Goal: Task Accomplishment & Management: Manage account settings

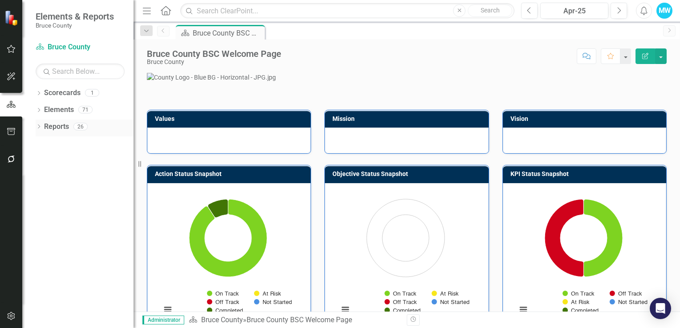
click at [39, 128] on icon "Dropdown" at bounding box center [39, 127] width 6 height 5
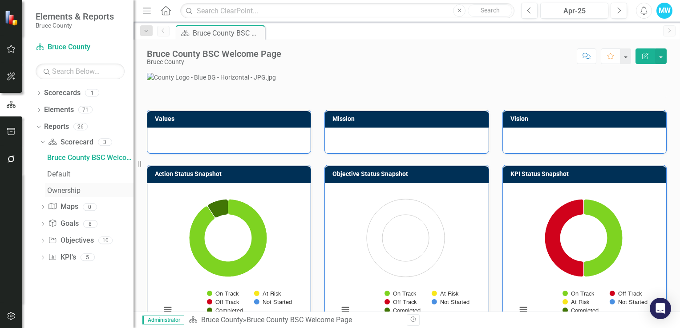
click at [68, 190] on div "Ownership" at bounding box center [90, 191] width 86 height 8
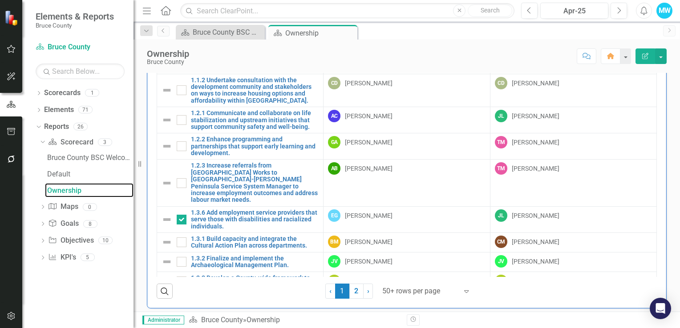
scroll to position [77, 0]
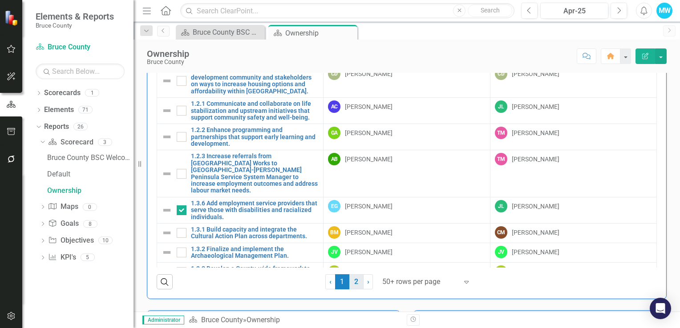
click at [351, 284] on link "2" at bounding box center [356, 282] width 14 height 15
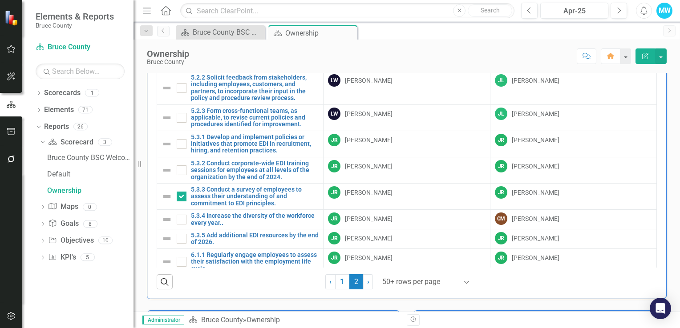
checkbox input "false"
checkbox input "true"
checkbox input "false"
checkbox input "true"
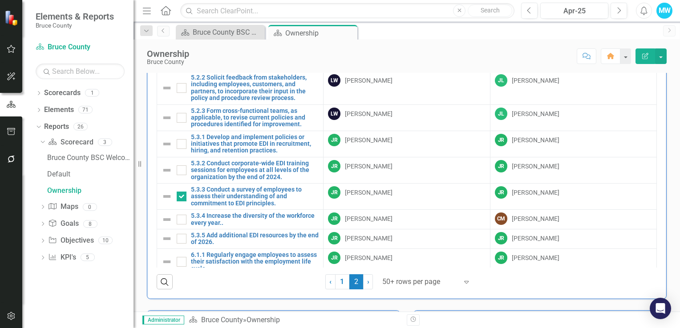
checkbox input "true"
checkbox input "false"
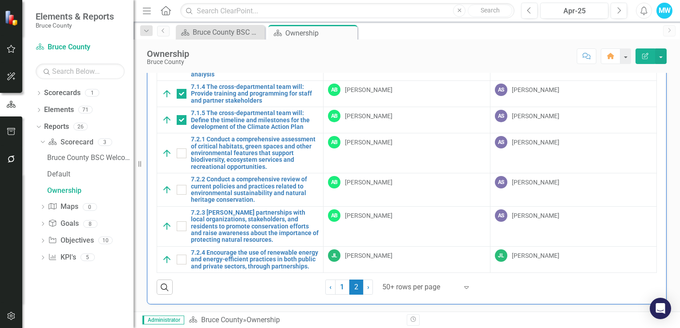
scroll to position [89, 0]
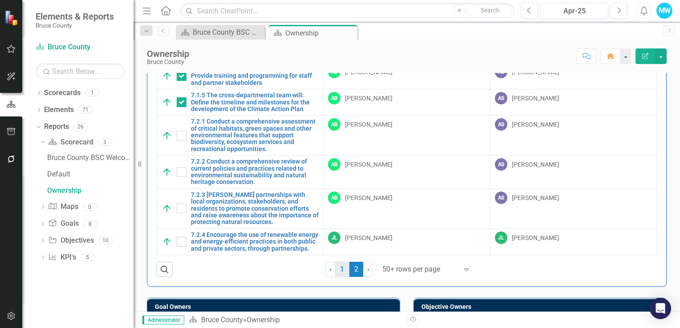
click at [338, 271] on link "1" at bounding box center [342, 269] width 14 height 15
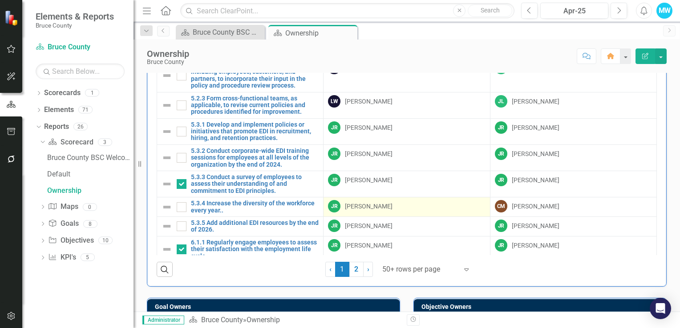
scroll to position [0, 0]
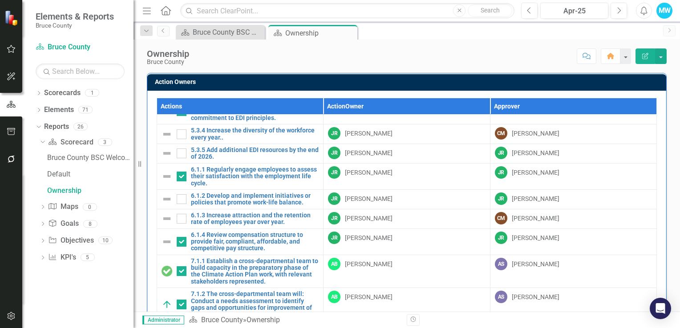
checkbox input "true"
checkbox input "false"
checkbox input "true"
checkbox input "false"
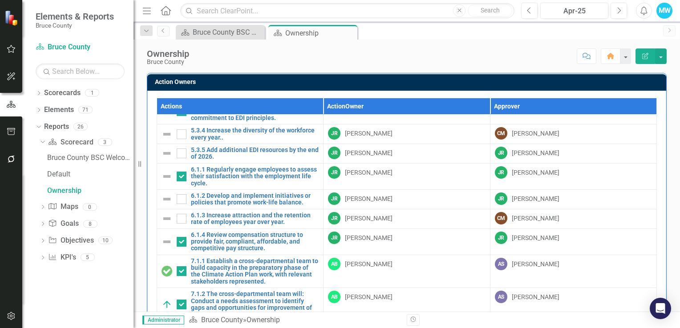
checkbox input "false"
checkbox input "true"
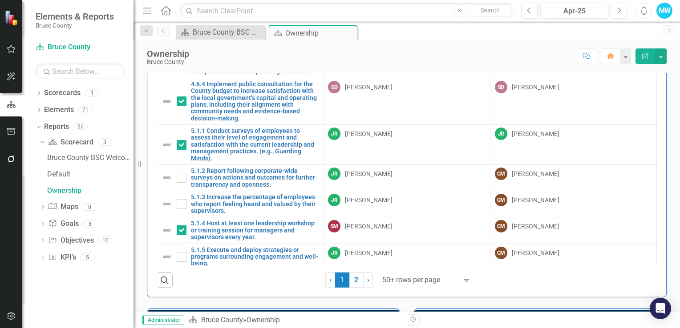
scroll to position [80, 0]
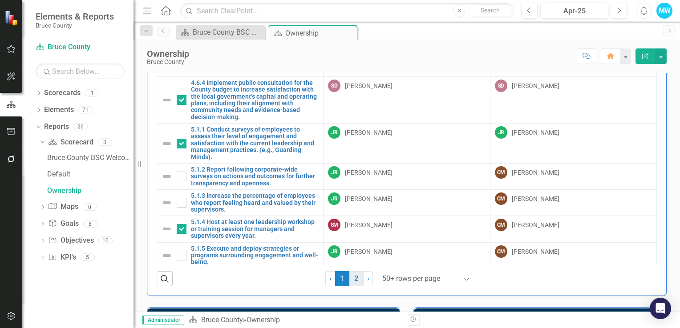
click at [350, 279] on link "2" at bounding box center [356, 278] width 14 height 15
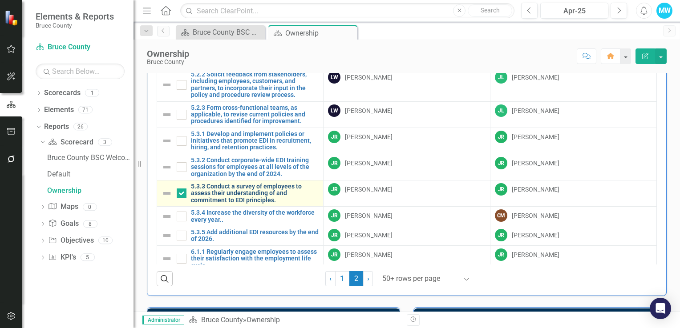
checkbox input "false"
checkbox input "true"
checkbox input "false"
checkbox input "true"
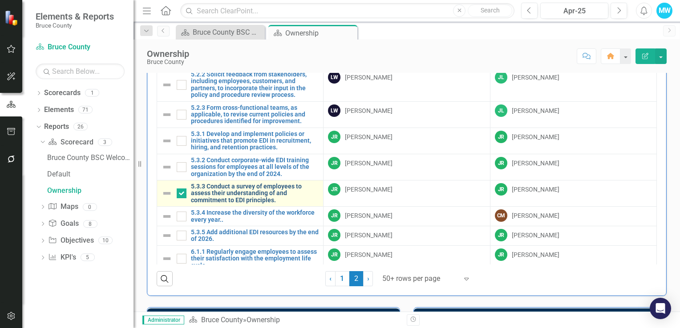
checkbox input "true"
checkbox input "false"
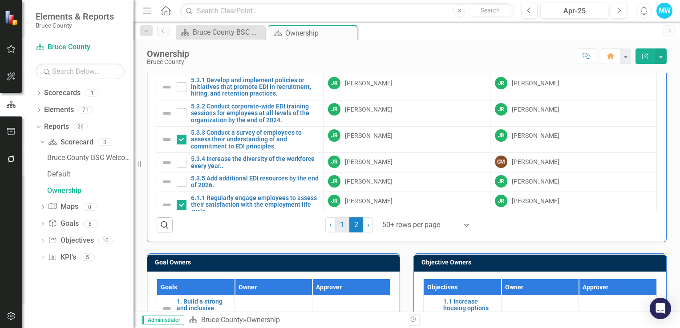
click at [341, 226] on link "1" at bounding box center [342, 225] width 14 height 15
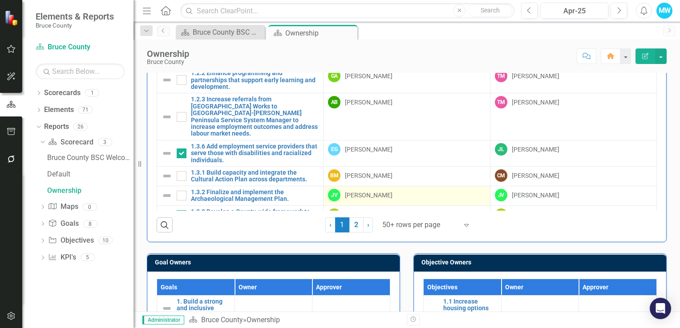
checkbox input "true"
checkbox input "false"
checkbox input "true"
checkbox input "false"
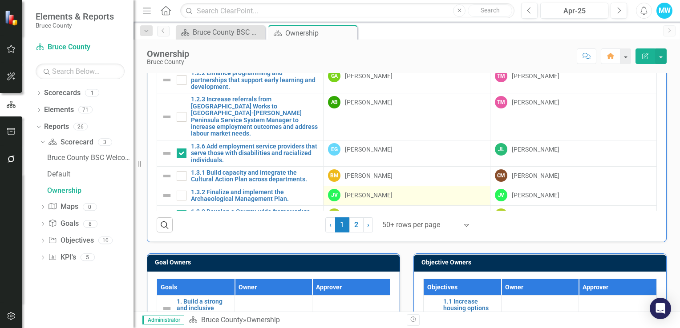
checkbox input "false"
checkbox input "true"
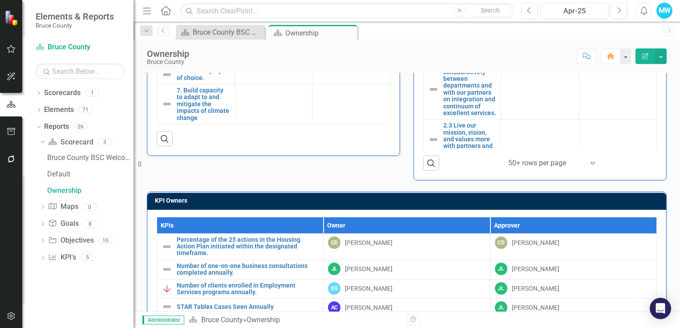
scroll to position [643, 0]
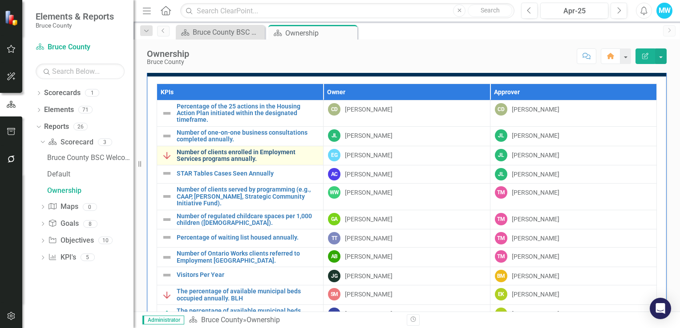
click at [294, 153] on link "Number of clients enrolled in Employment Services programs annually." at bounding box center [248, 156] width 142 height 14
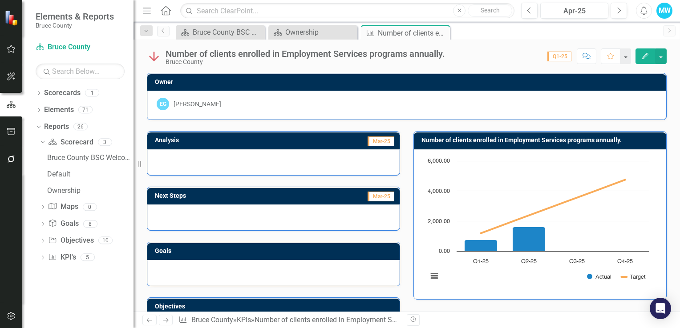
click at [562, 57] on span "Q1-25" at bounding box center [559, 57] width 24 height 10
click at [574, 8] on div "Apr-25" at bounding box center [574, 11] width 62 height 11
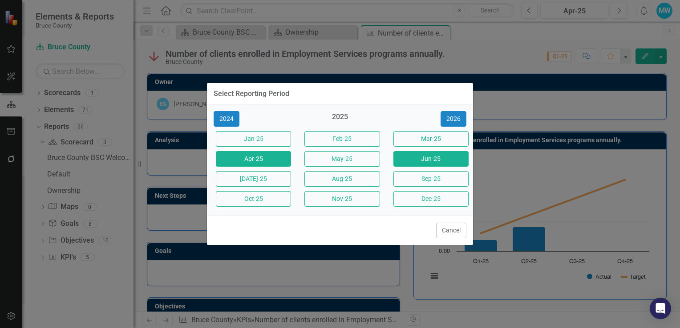
click at [427, 162] on button "Jun-25" at bounding box center [430, 159] width 75 height 16
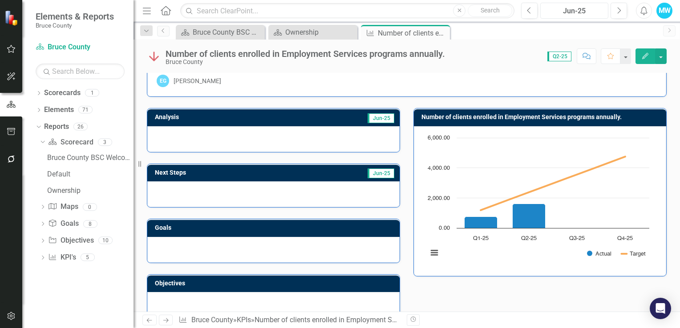
scroll to position [44, 0]
